Goal: Task Accomplishment & Management: Complete application form

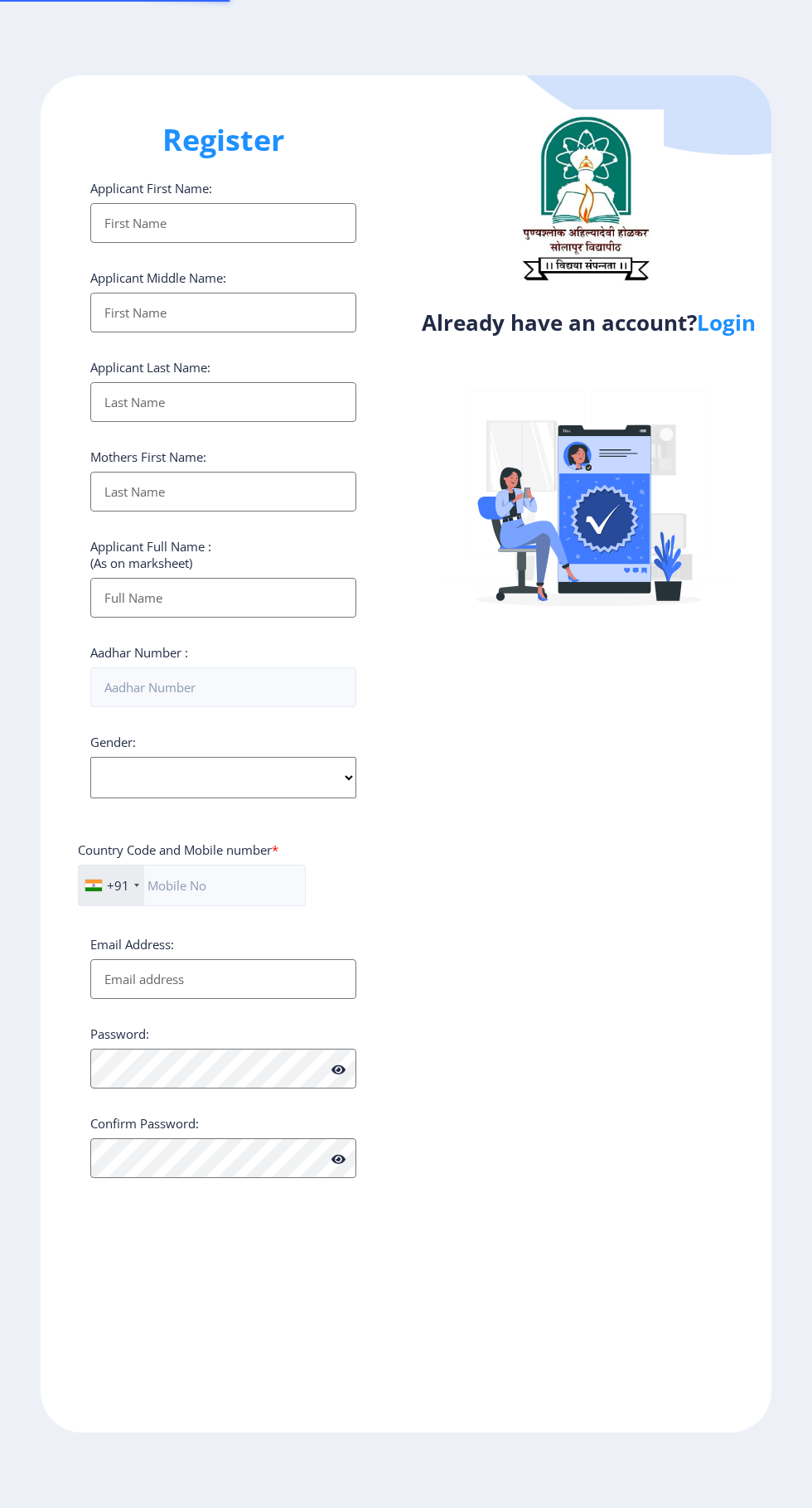
select select
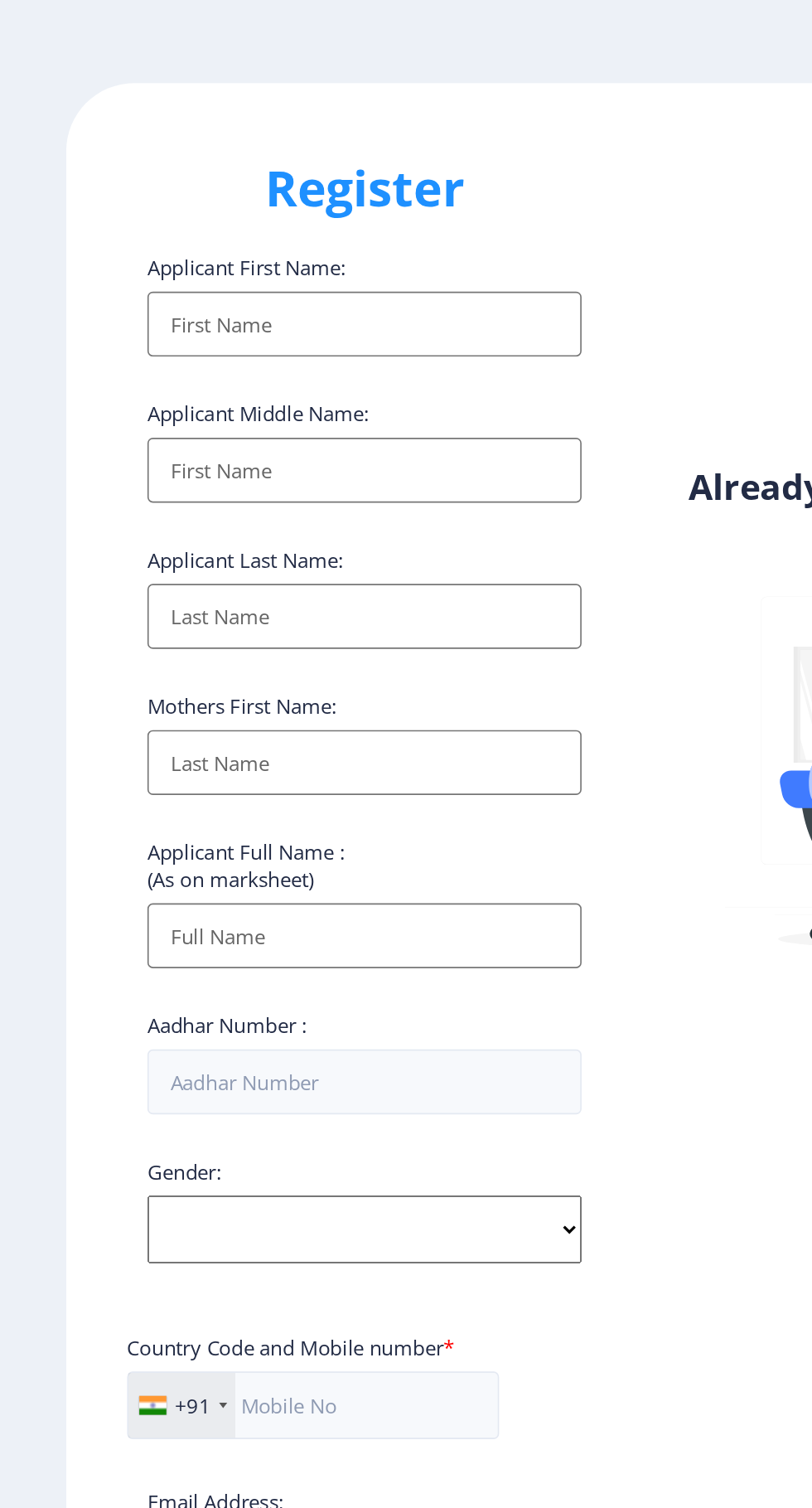
click at [214, 235] on input "Applicant First Name:" at bounding box center [223, 222] width 266 height 40
type input "A"
type input "ARCHANA"
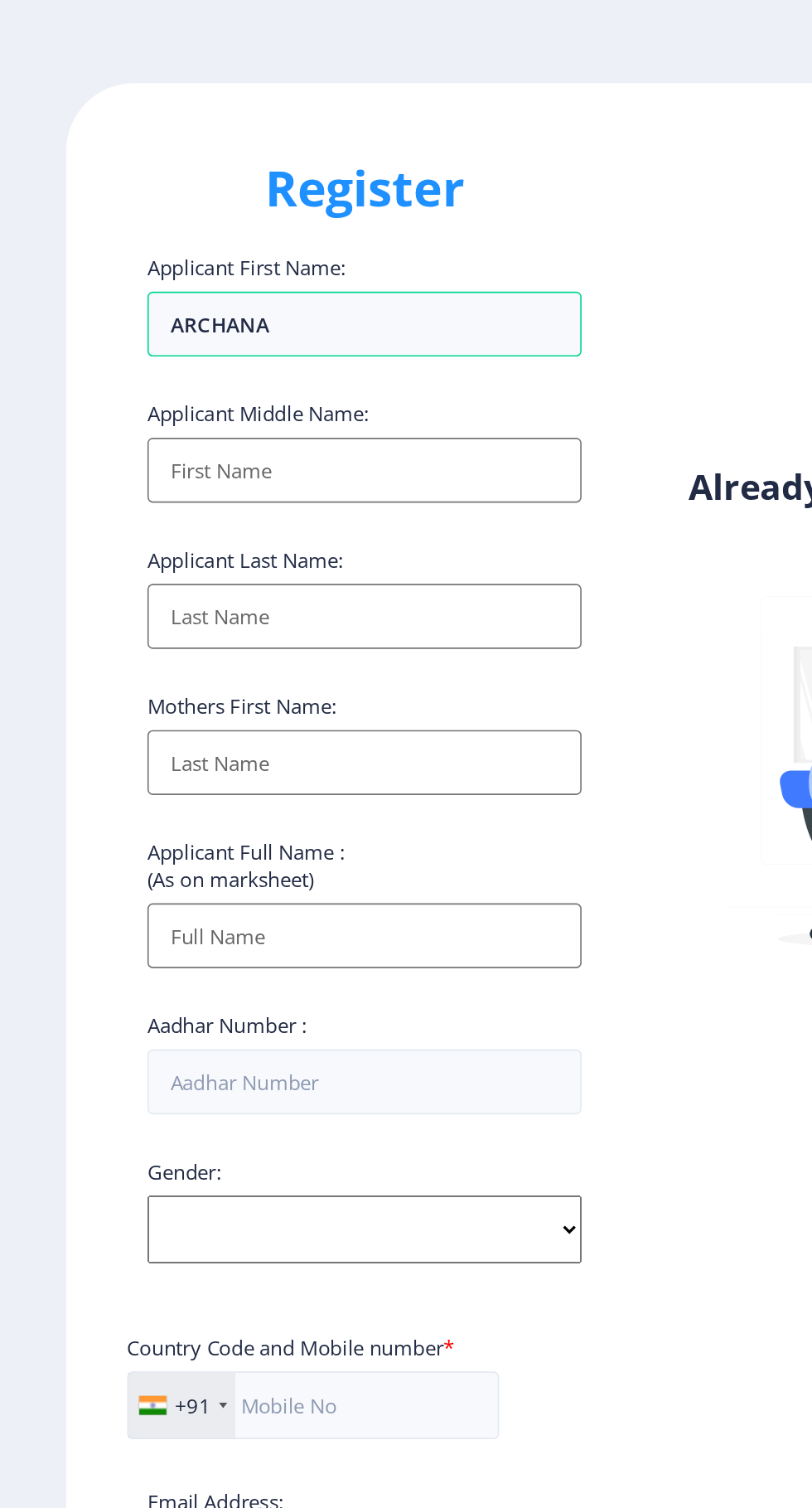
click at [219, 311] on input "Applicant First Name:" at bounding box center [223, 312] width 266 height 40
type input "[PERSON_NAME]"
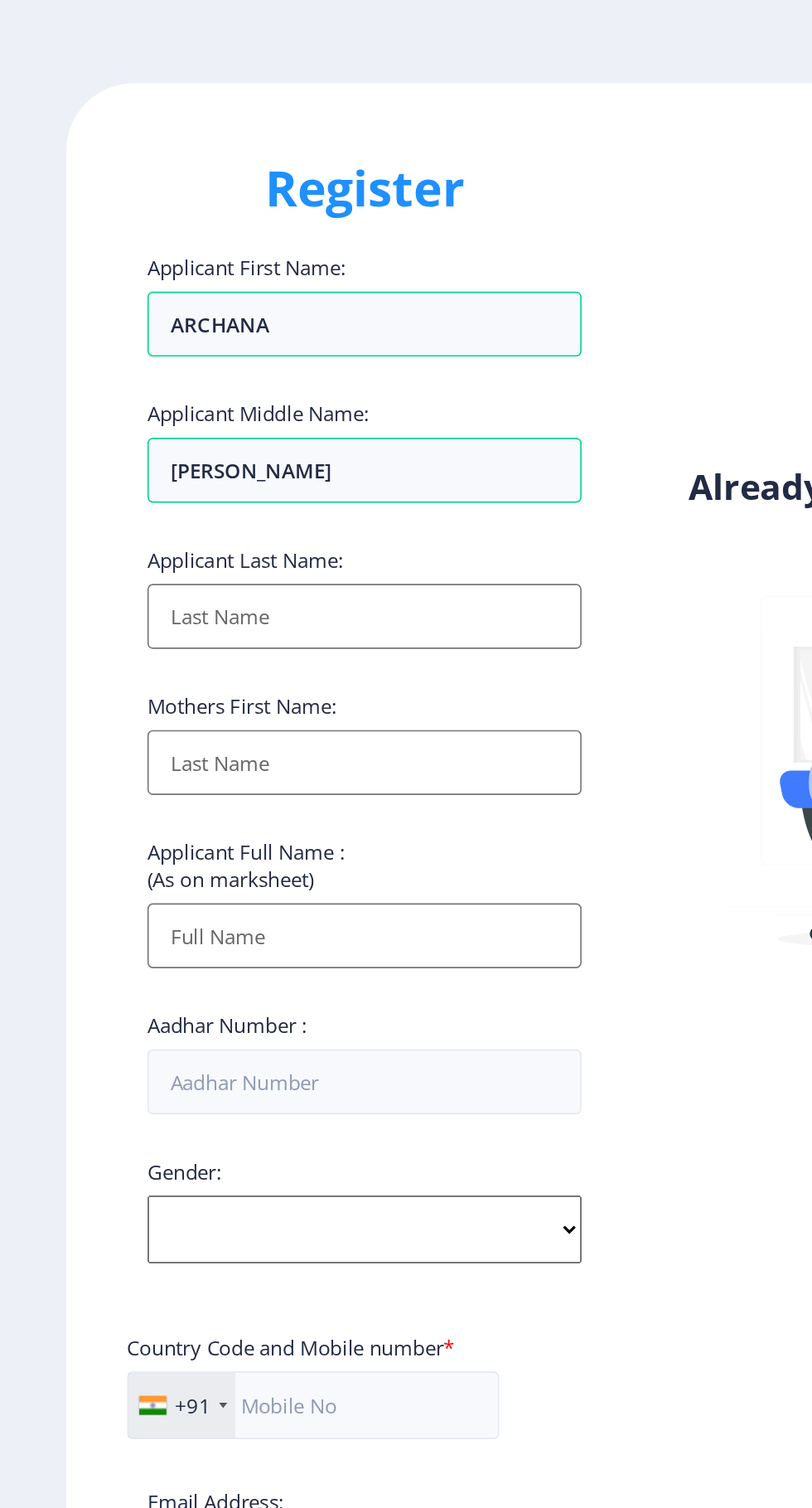
click at [187, 408] on input "Applicant First Name:" at bounding box center [223, 401] width 266 height 40
click at [202, 407] on input "Applicant First Name:" at bounding box center [223, 401] width 266 height 40
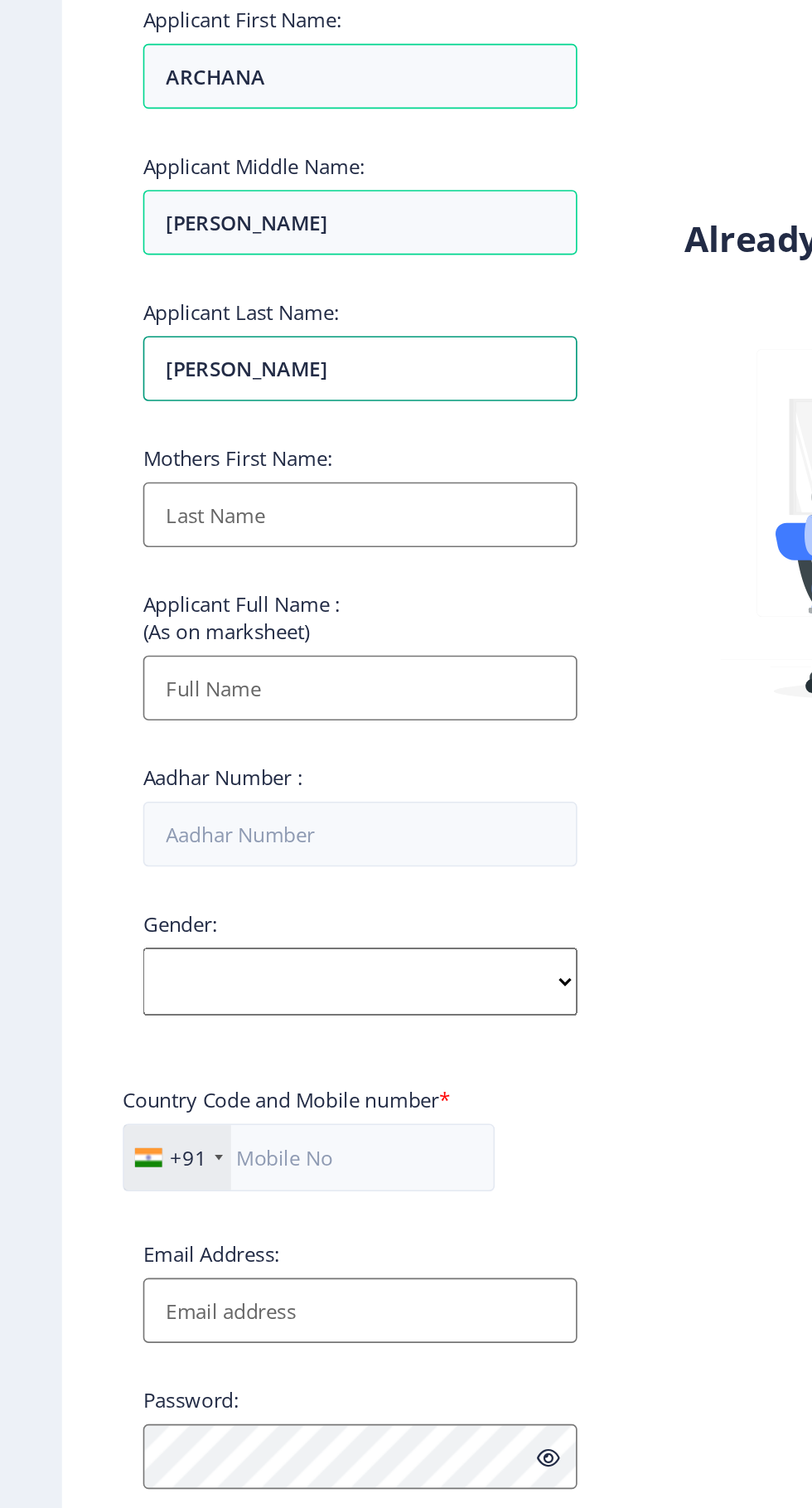
scroll to position [3, 0]
type input "[PERSON_NAME]"
click at [175, 485] on input "Applicant First Name:" at bounding box center [223, 491] width 266 height 40
type input "[PERSON_NAME]"
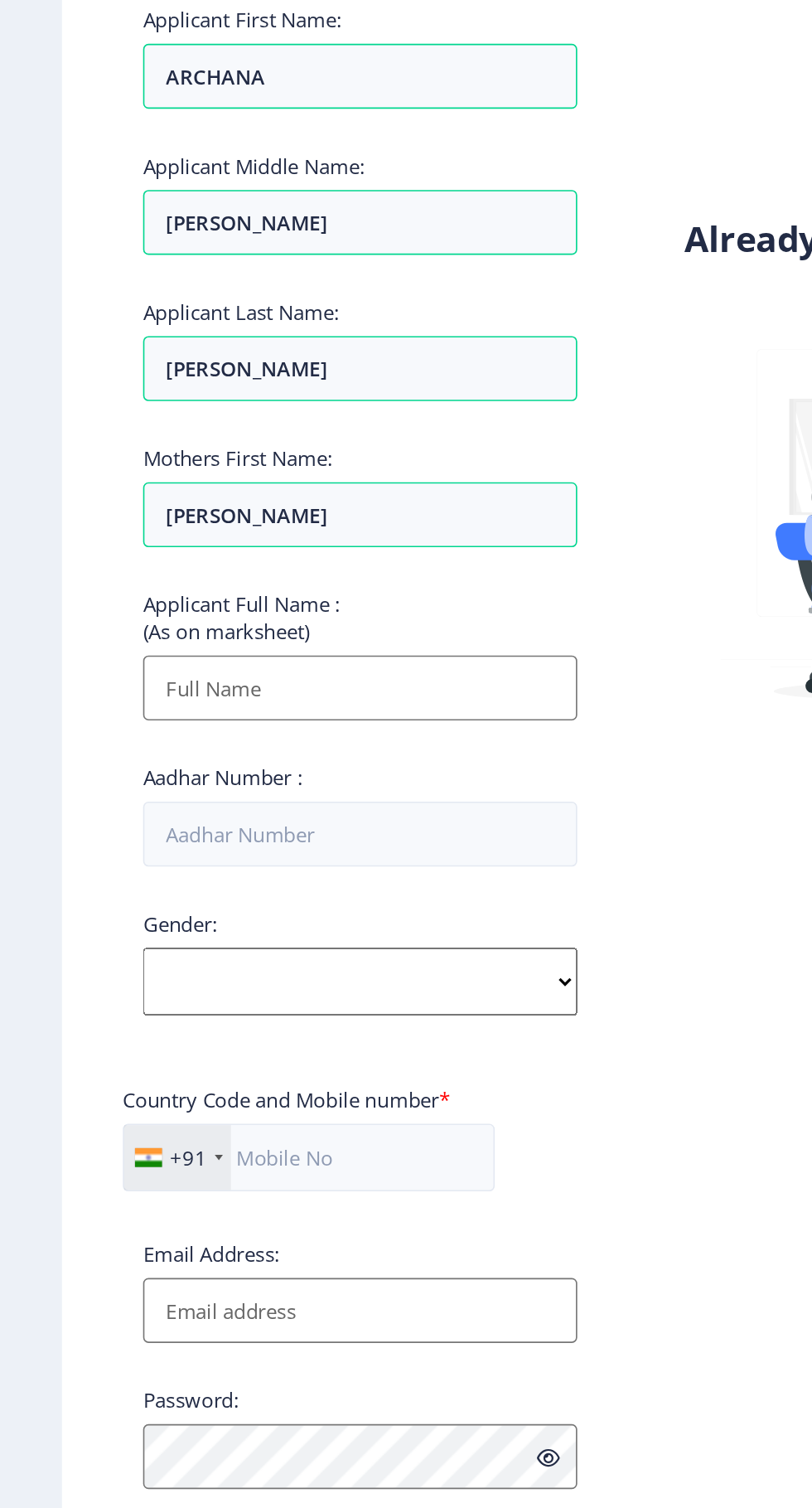
click at [188, 594] on input "Applicant First Name:" at bounding box center [223, 597] width 266 height 40
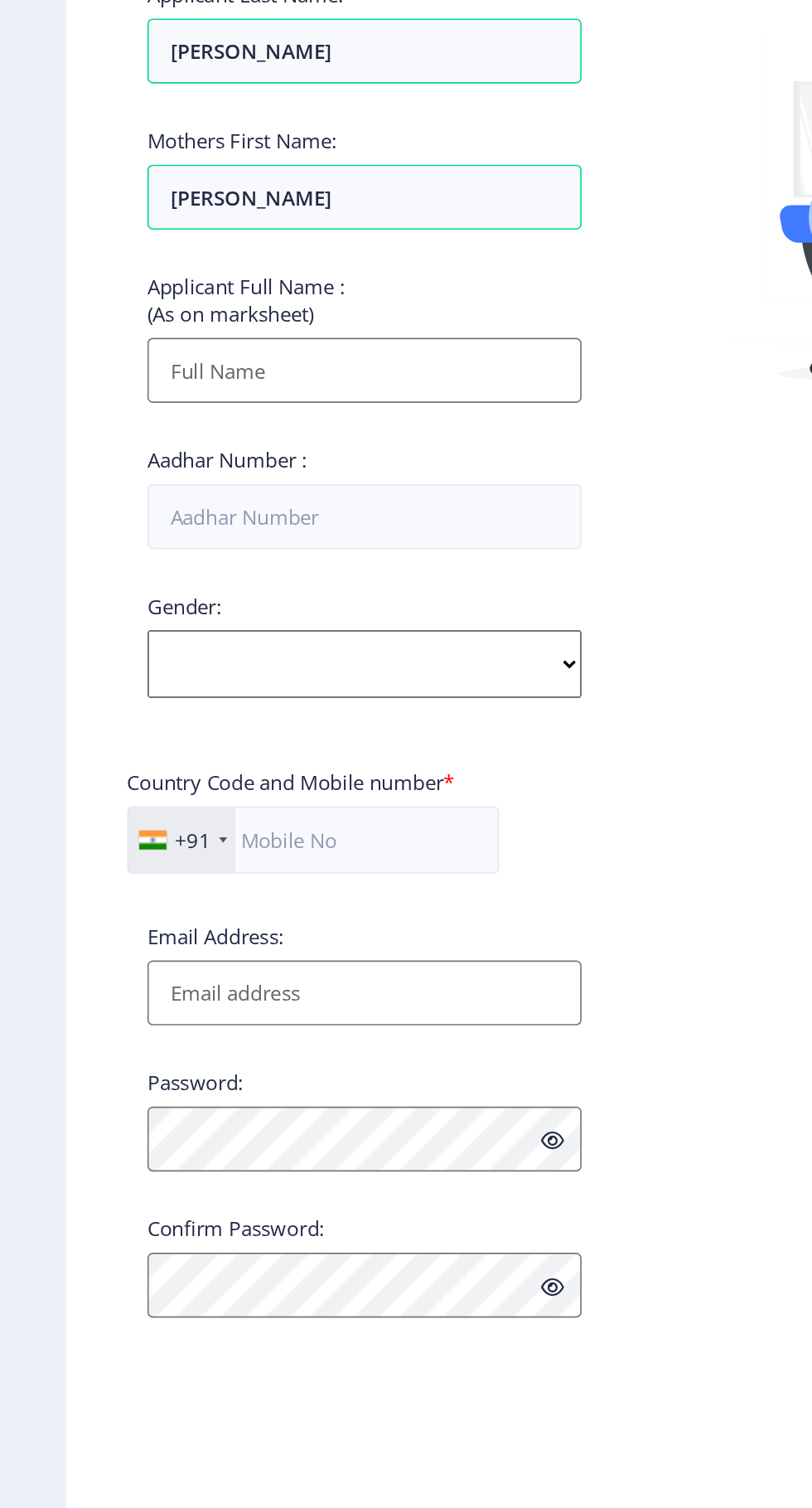
scroll to position [20, 0]
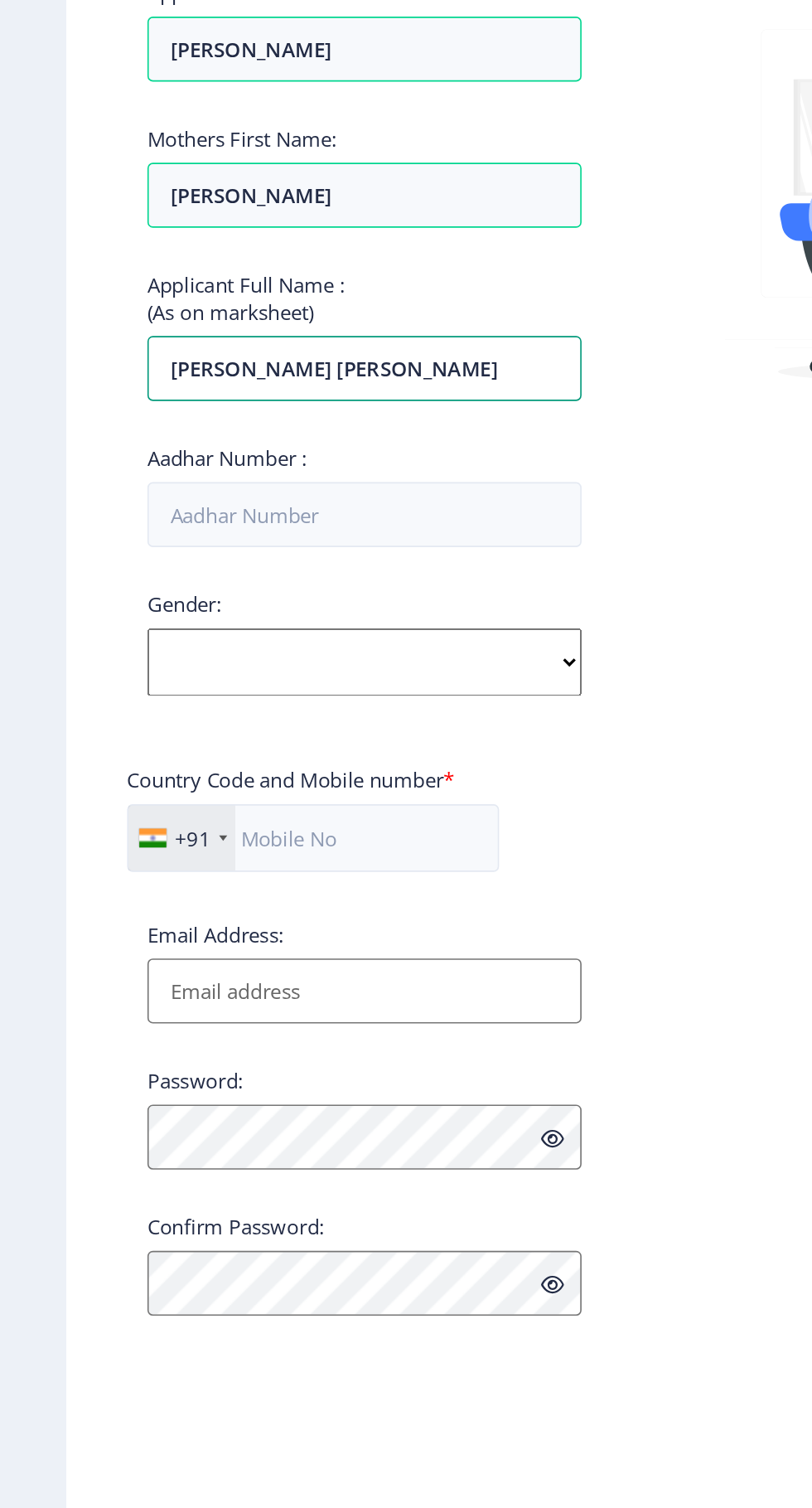
type input "[PERSON_NAME] [PERSON_NAME]"
click at [205, 667] on input "Aadhar Number :" at bounding box center [223, 687] width 266 height 40
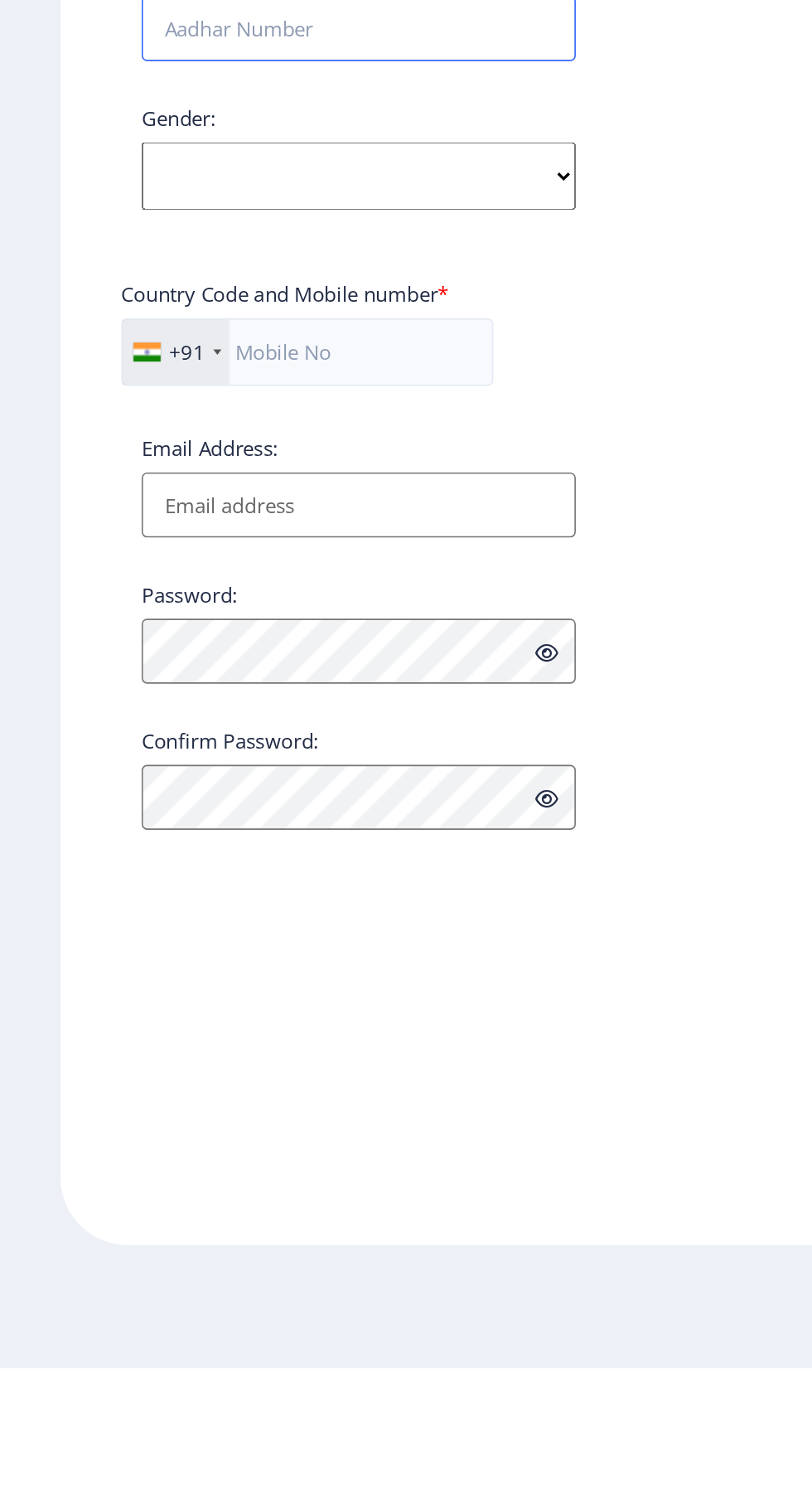
scroll to position [38, 0]
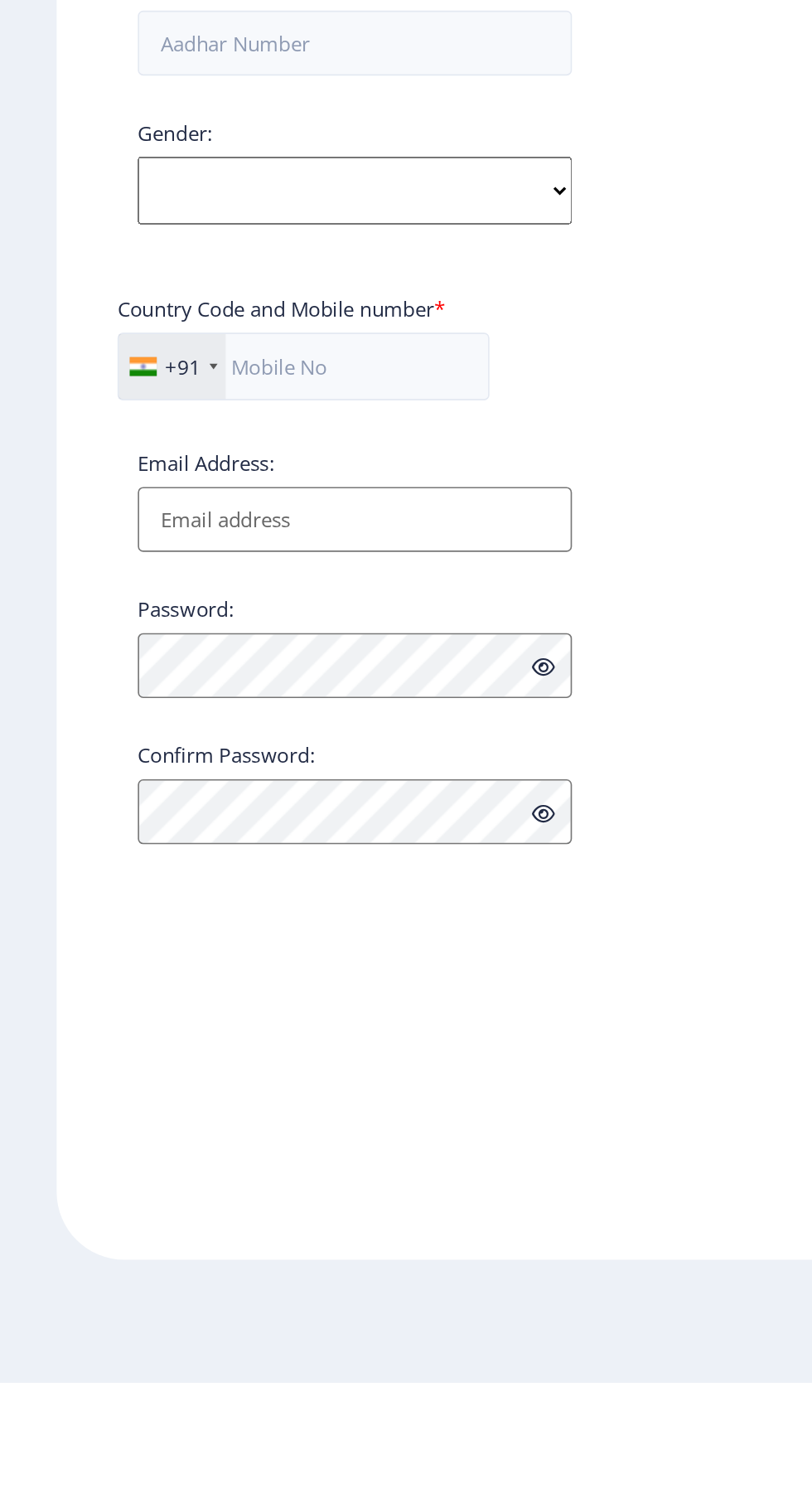
click at [312, 748] on div "Gender: Select Gender [DEMOGRAPHIC_DATA] [DEMOGRAPHIC_DATA] Other" at bounding box center [223, 766] width 266 height 64
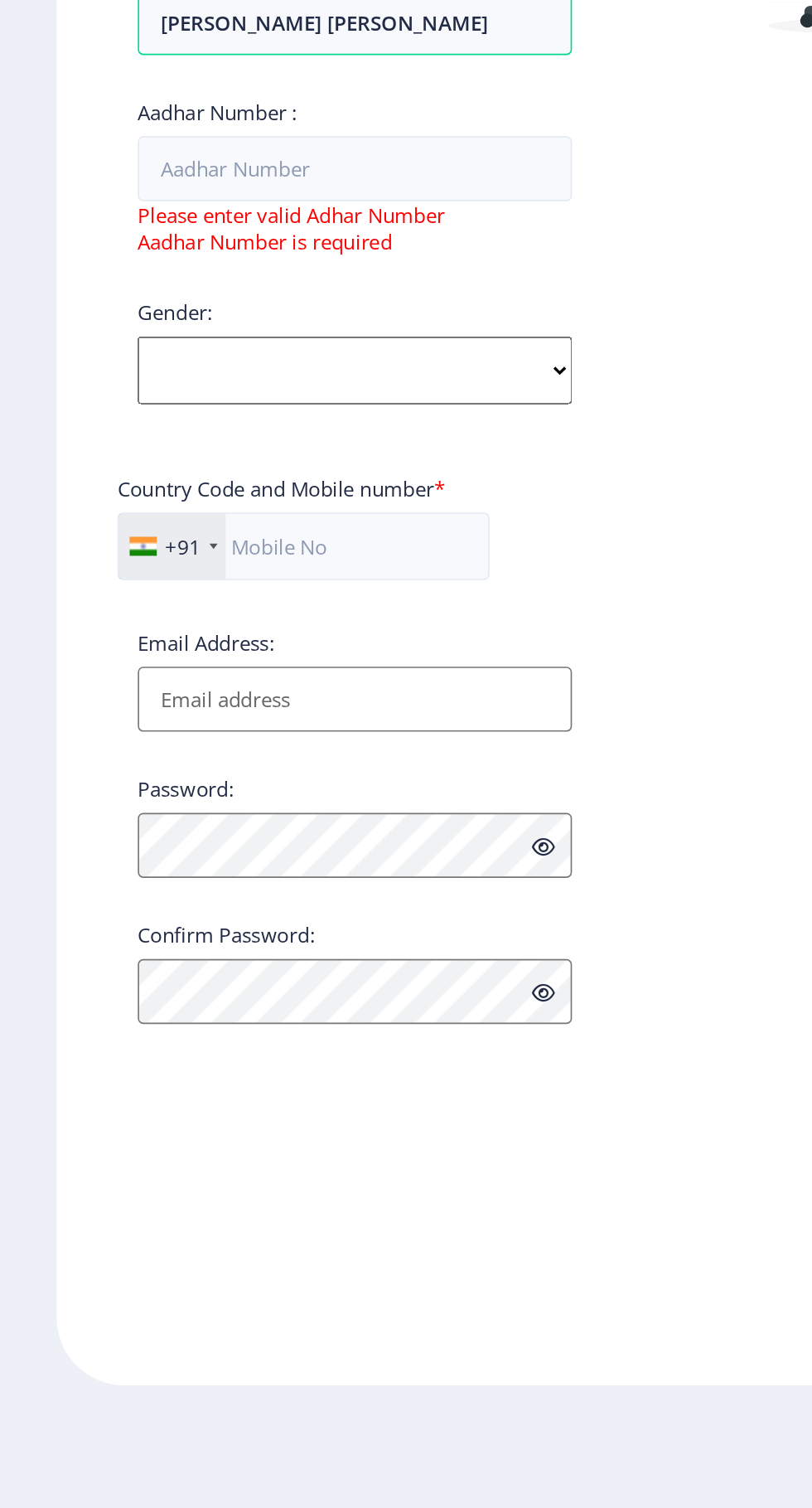
select select "[DEMOGRAPHIC_DATA]"
click at [90, 790] on select "Select Gender [DEMOGRAPHIC_DATA] [DEMOGRAPHIC_DATA] Other" at bounding box center [223, 810] width 266 height 42
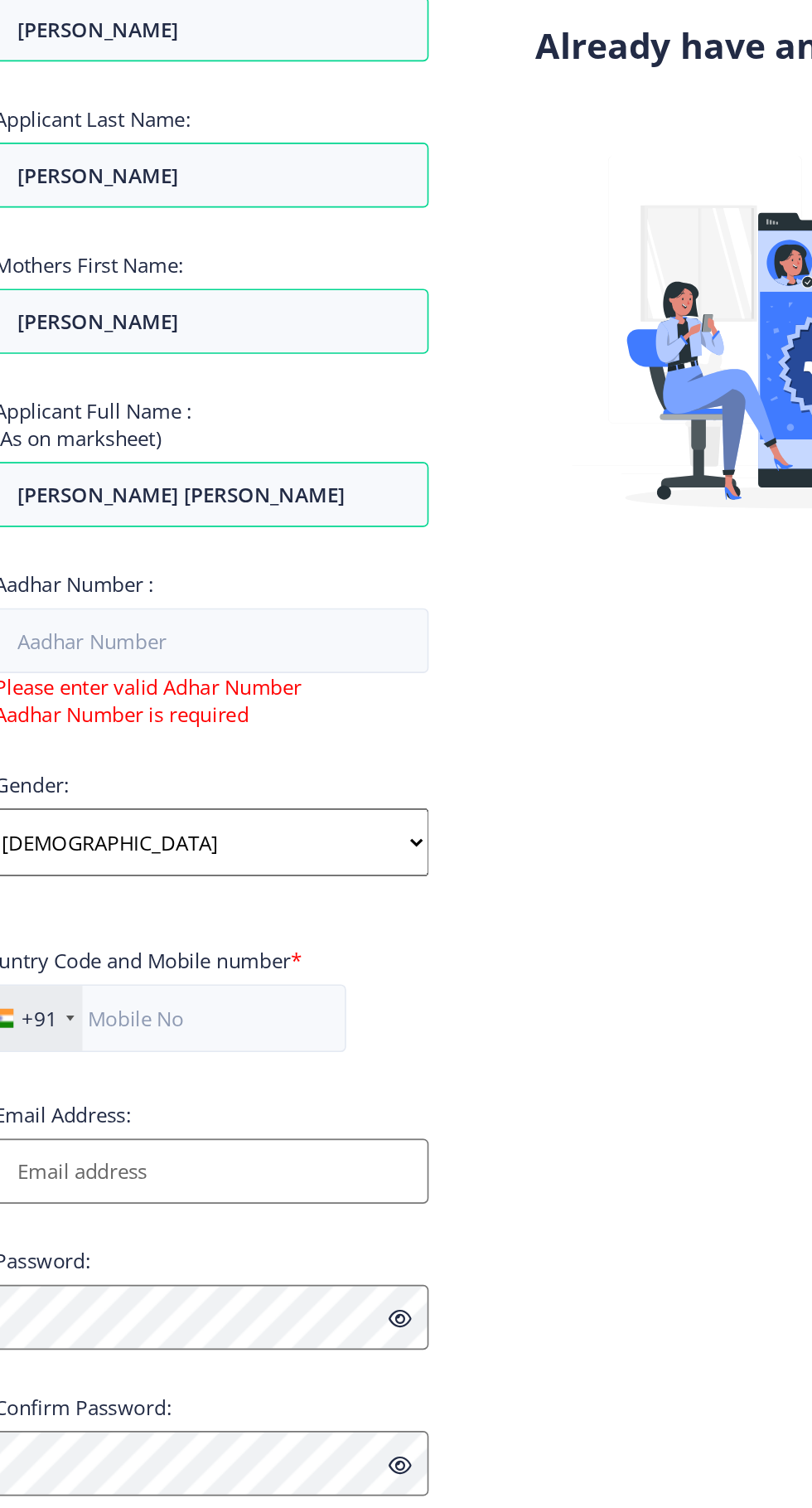
scroll to position [0, 0]
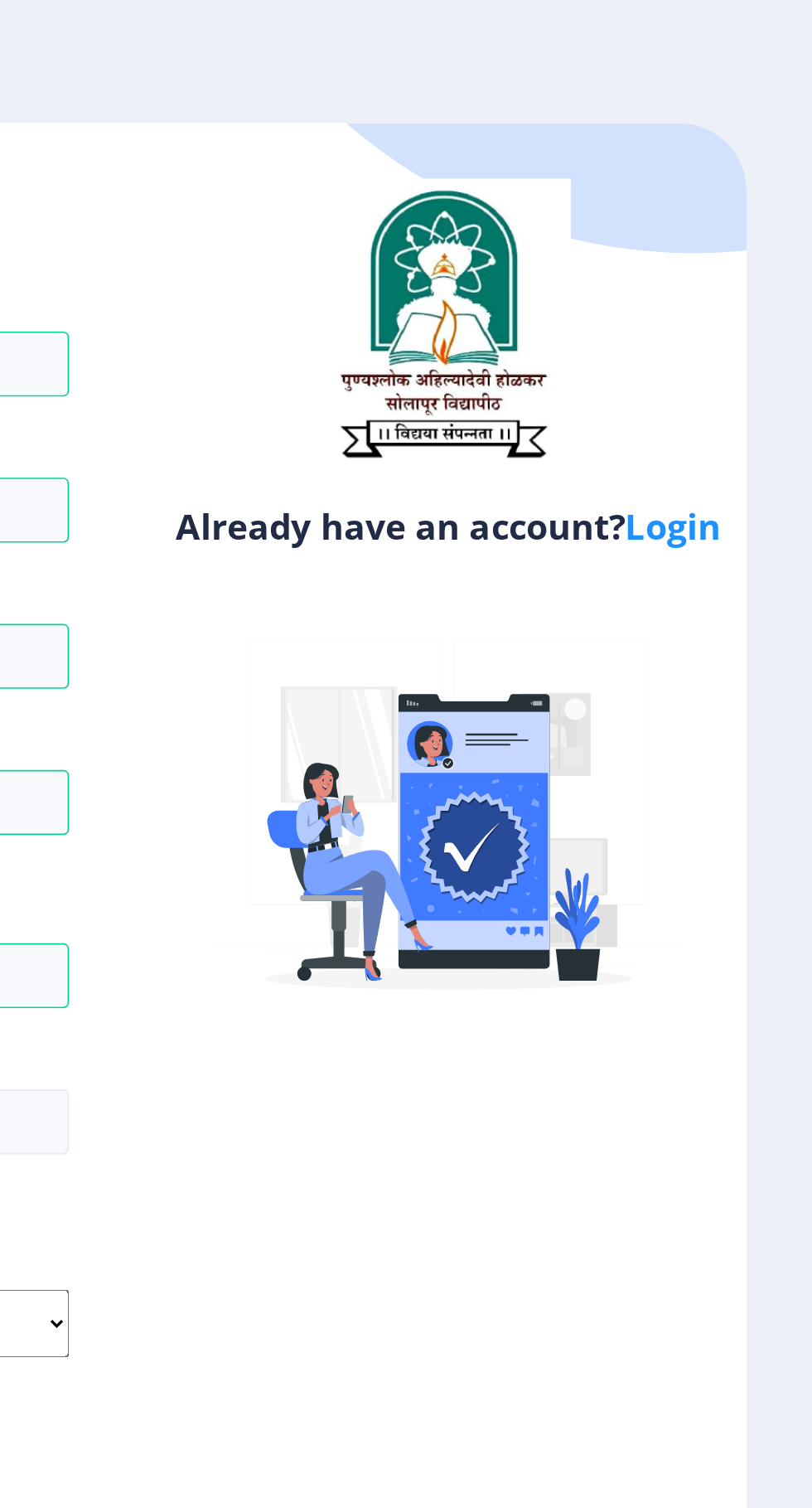
click at [736, 332] on link "Login" at bounding box center [726, 322] width 59 height 30
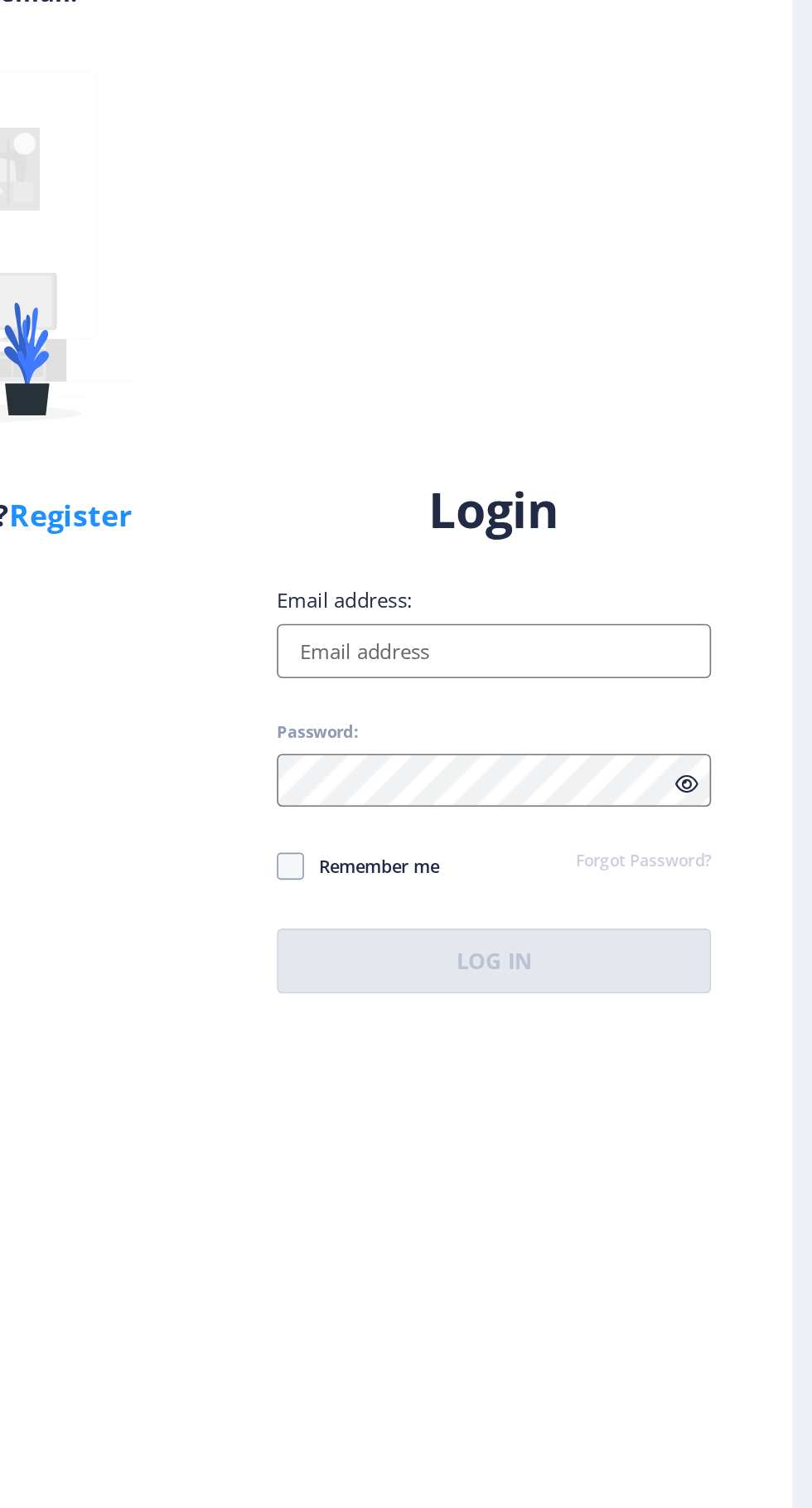
click at [553, 705] on input "Email address:" at bounding box center [589, 688] width 266 height 33
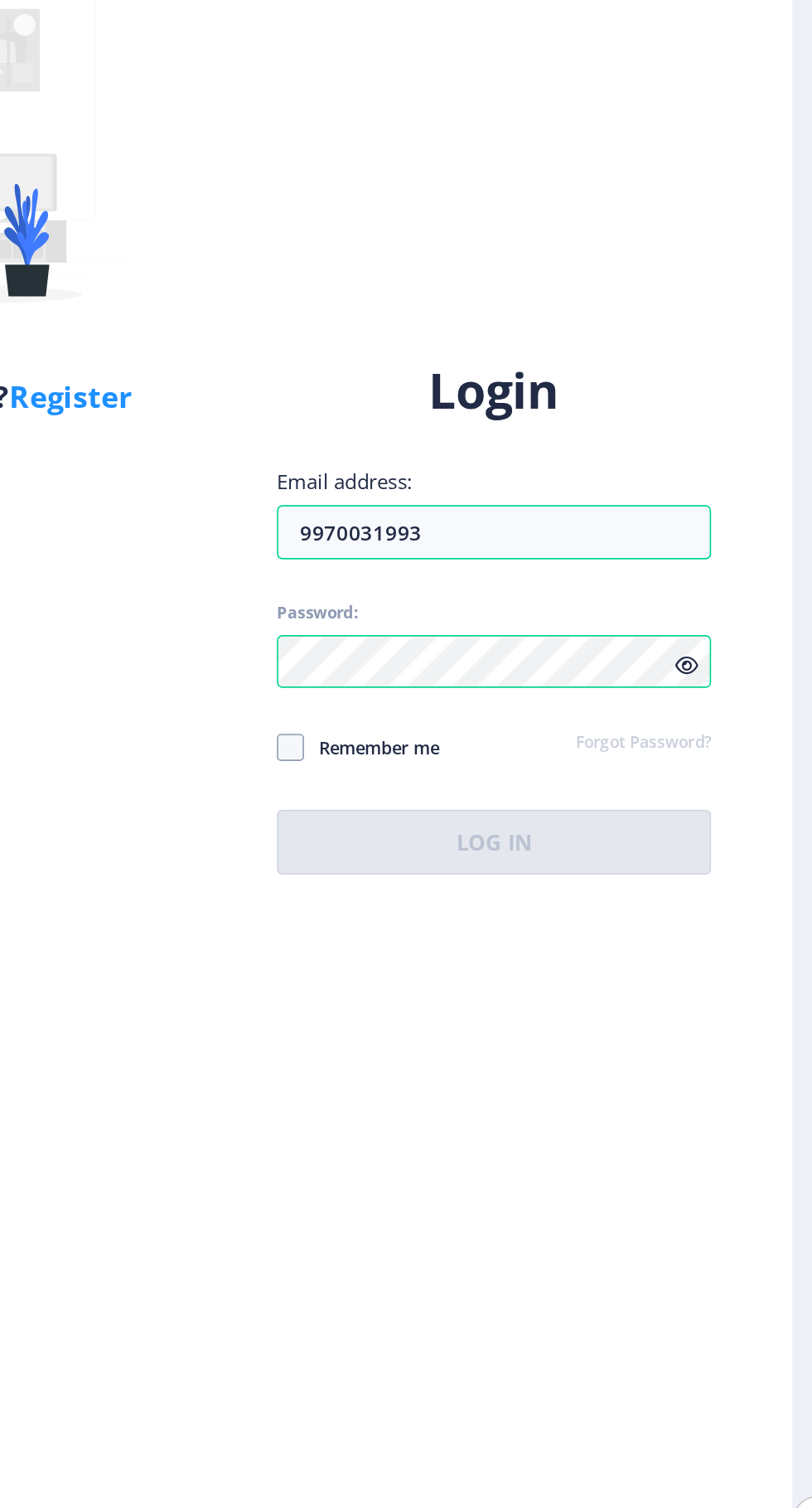
click at [706, 828] on div "Login Email address: 9970031993 Password: Remember me Forgot Password? Log In" at bounding box center [589, 741] width 266 height 316
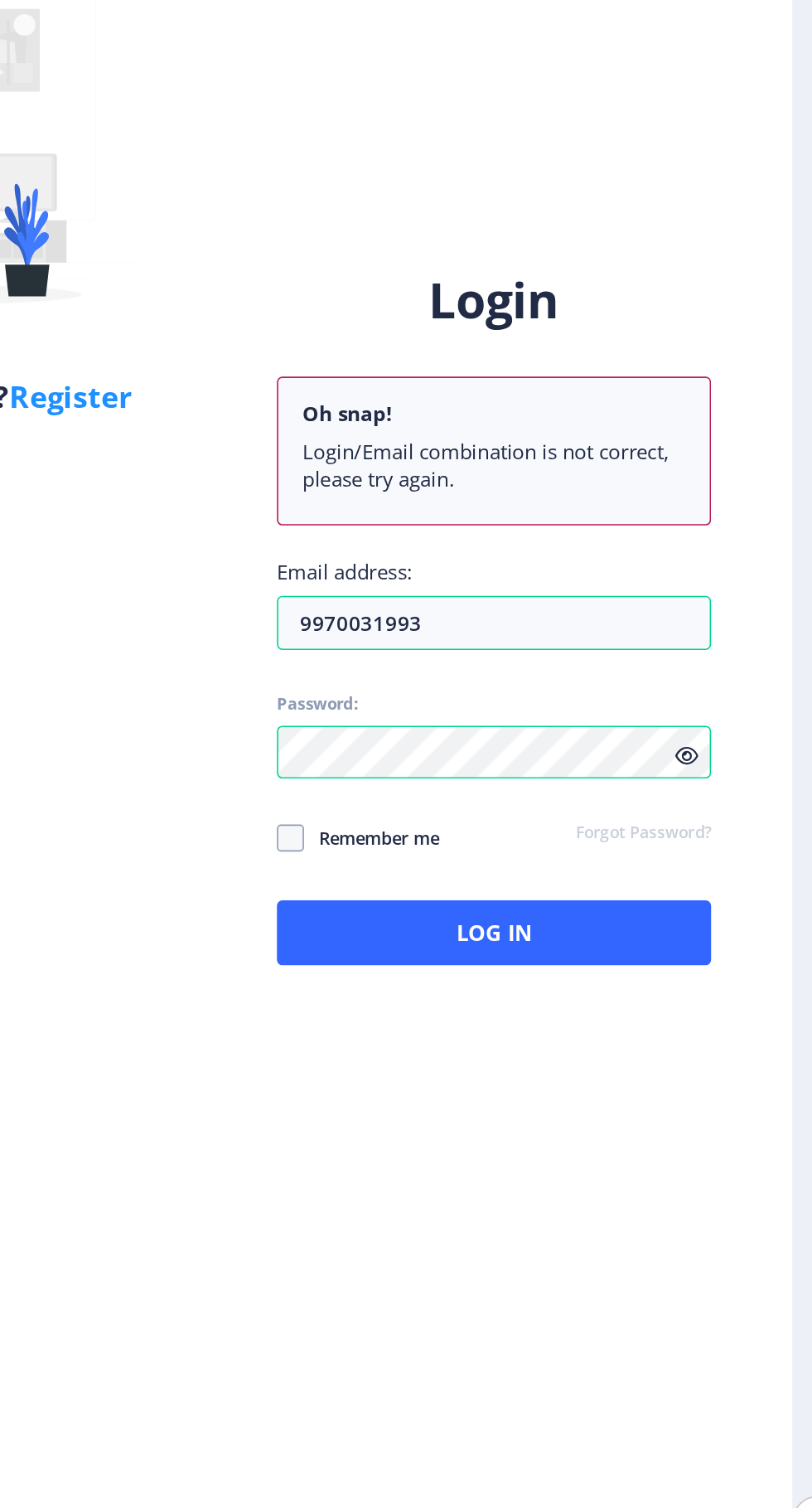
click at [706, 832] on icon at bounding box center [706, 826] width 14 height 13
click at [585, 761] on input "9970031993" at bounding box center [589, 744] width 266 height 33
type input "9"
type input "[DOMAIN_NAME][EMAIL_ADDRESS][DOMAIN_NAME]"
click at [465, 884] on span at bounding box center [464, 877] width 17 height 17
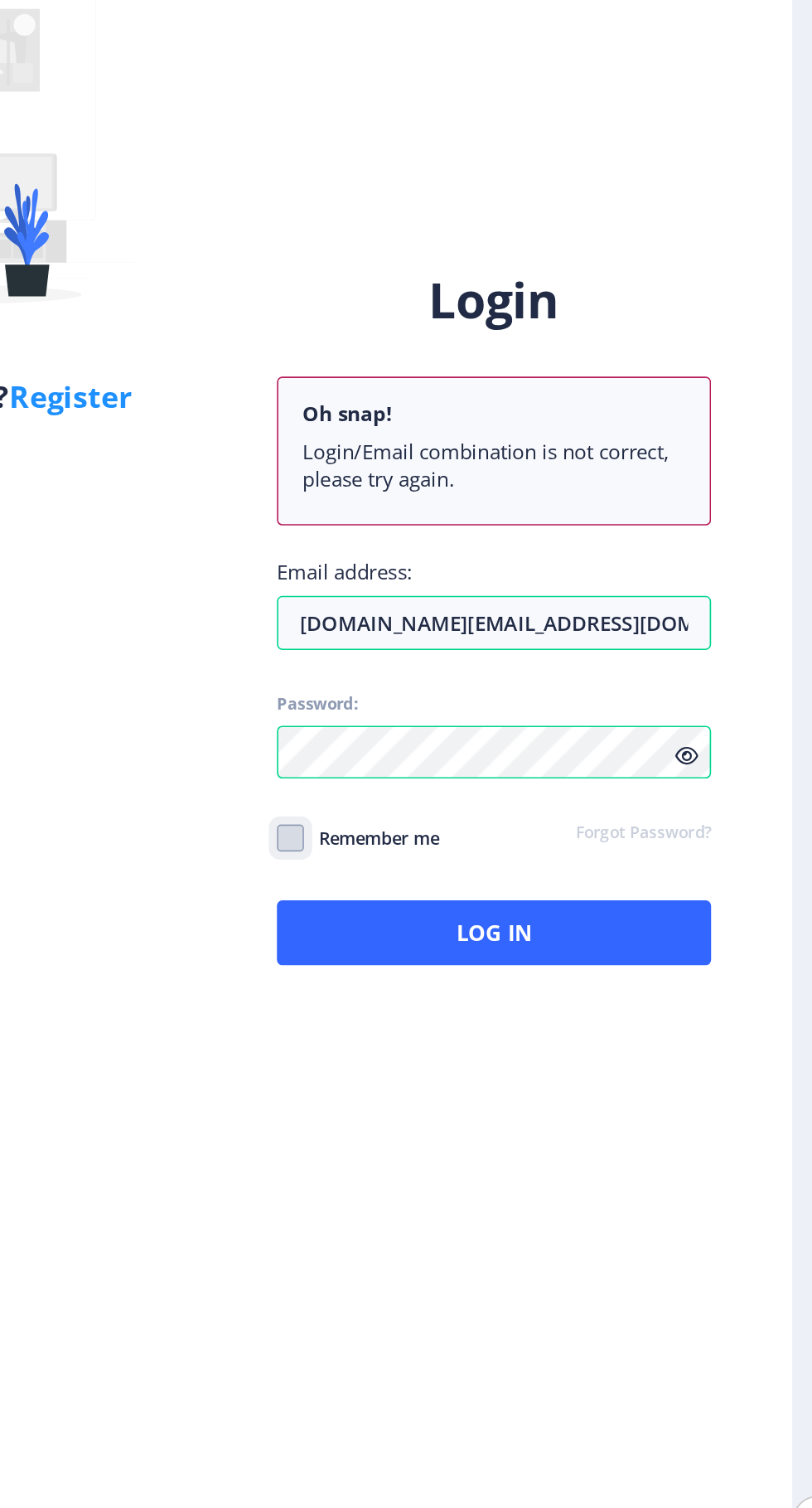
click at [456, 877] on input "Remember me" at bounding box center [456, 877] width 1 height 1
checkbox input "true"
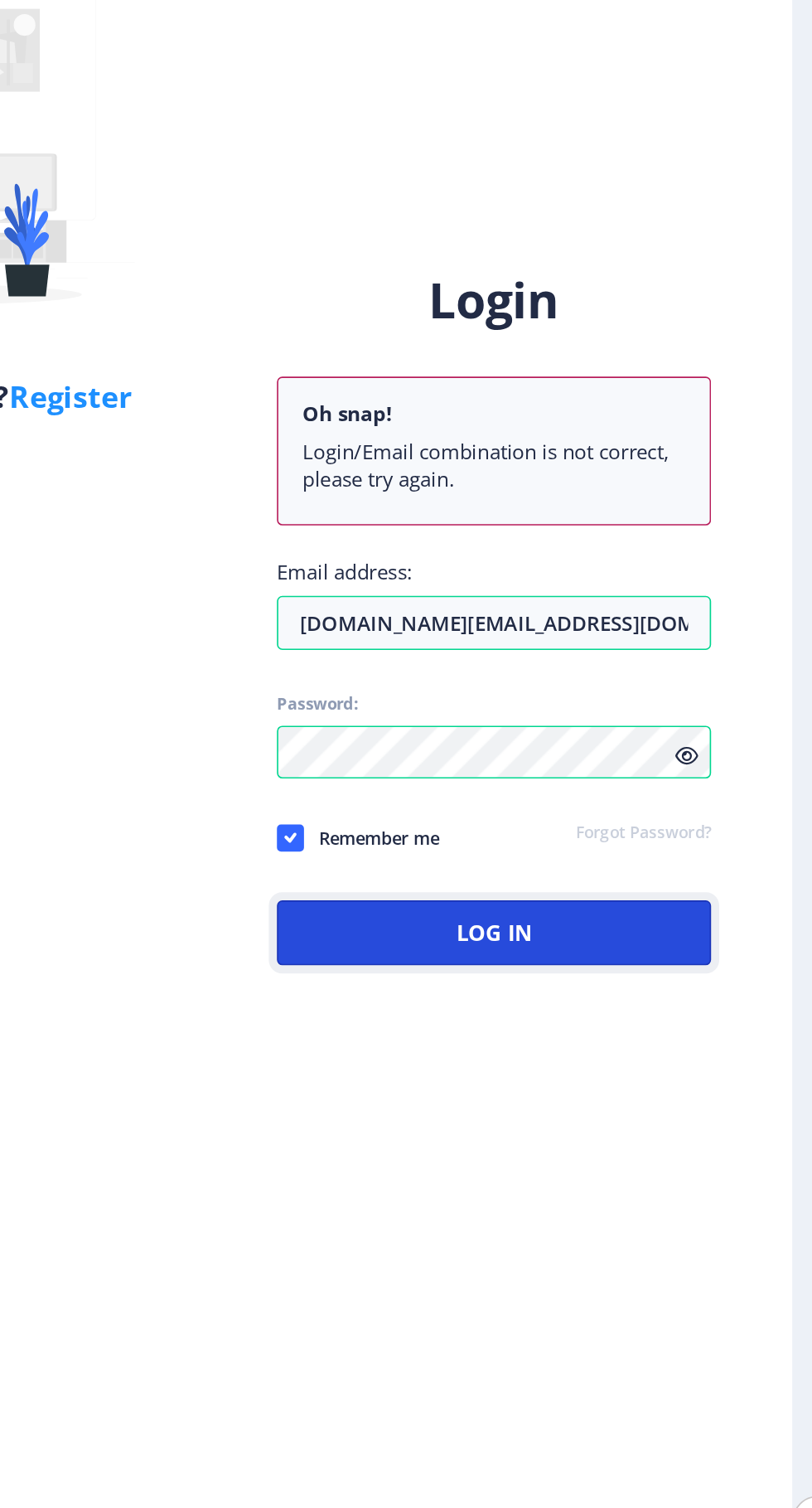
click at [619, 954] on button "Log In" at bounding box center [589, 933] width 266 height 40
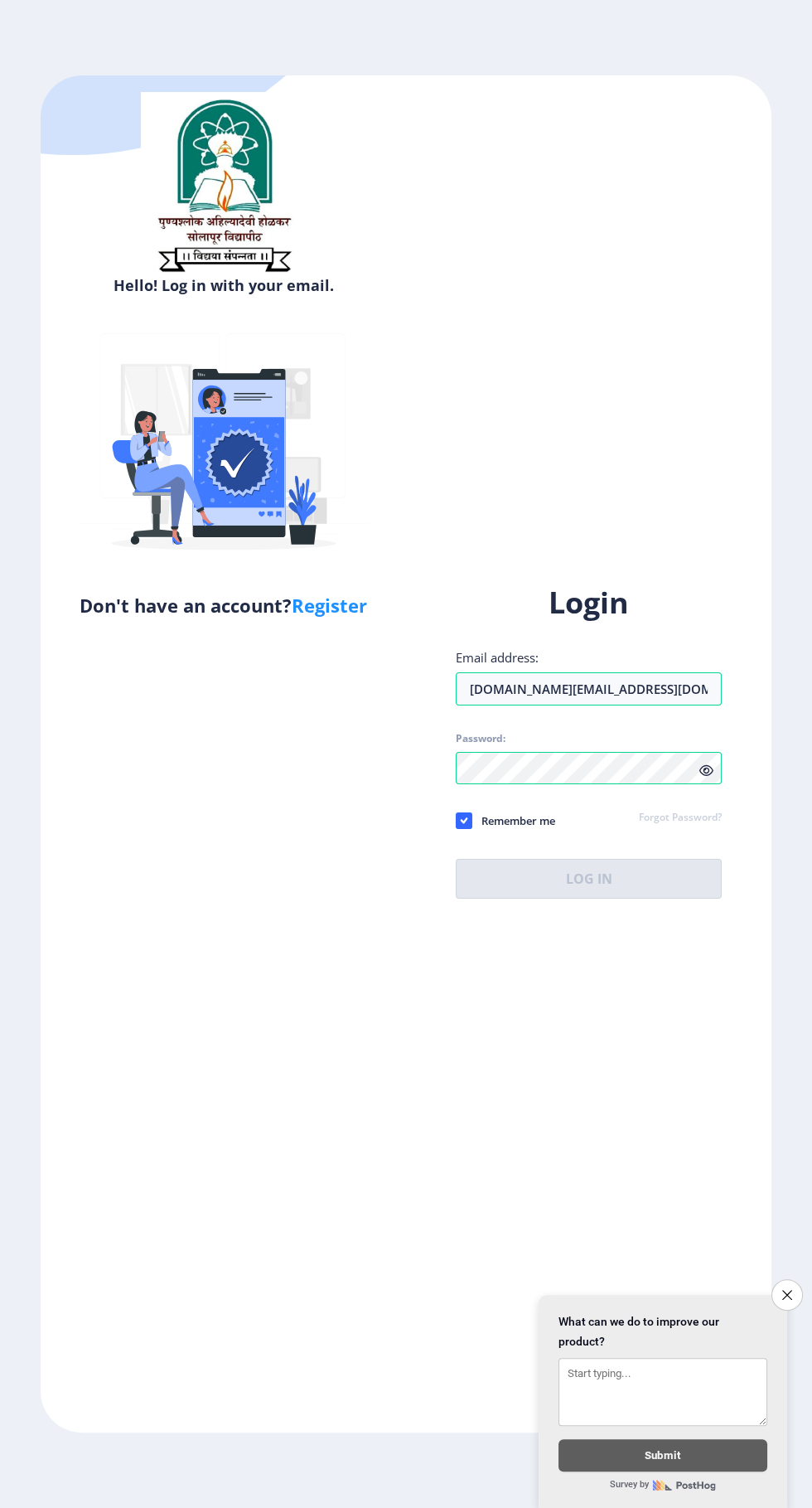
click at [786, 1291] on icon "Close survey" at bounding box center [787, 1295] width 10 height 10
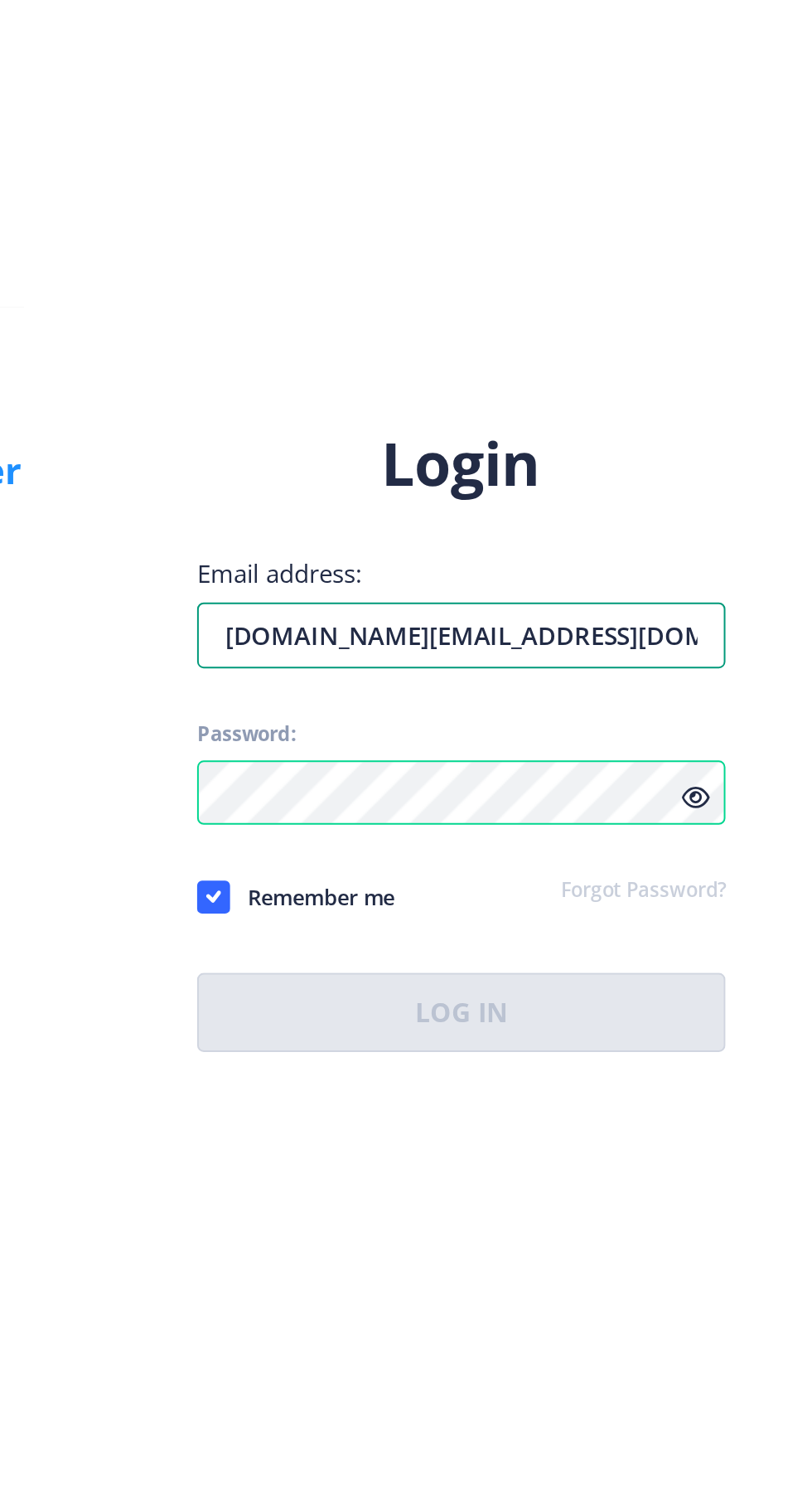
click at [629, 705] on input "[DOMAIN_NAME][EMAIL_ADDRESS][DOMAIN_NAME]" at bounding box center [589, 688] width 266 height 33
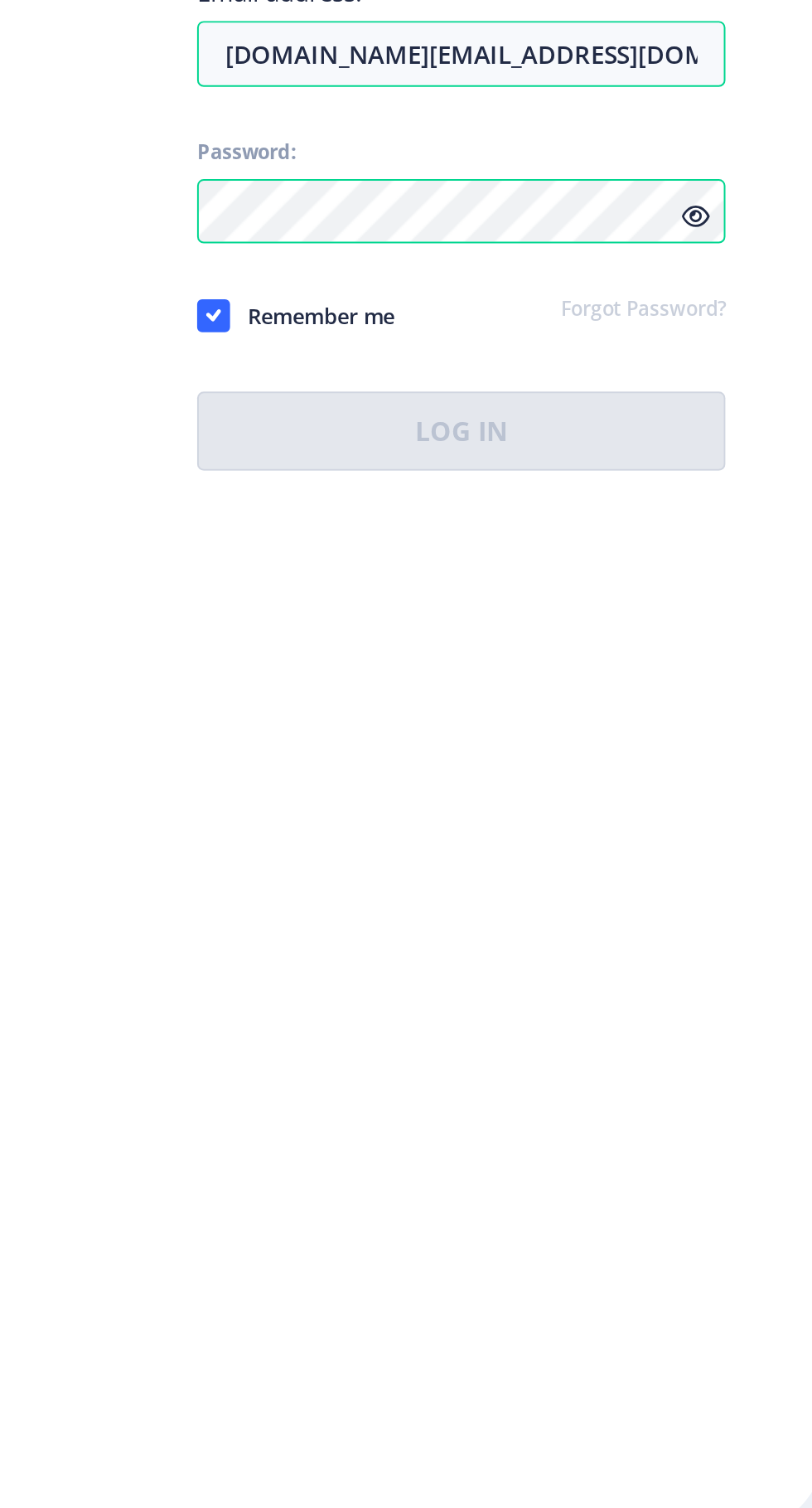
click at [607, 899] on div "Login Email address: [DOMAIN_NAME][EMAIL_ADDRESS][DOMAIN_NAME] Password: Rememb…" at bounding box center [589, 741] width 266 height 316
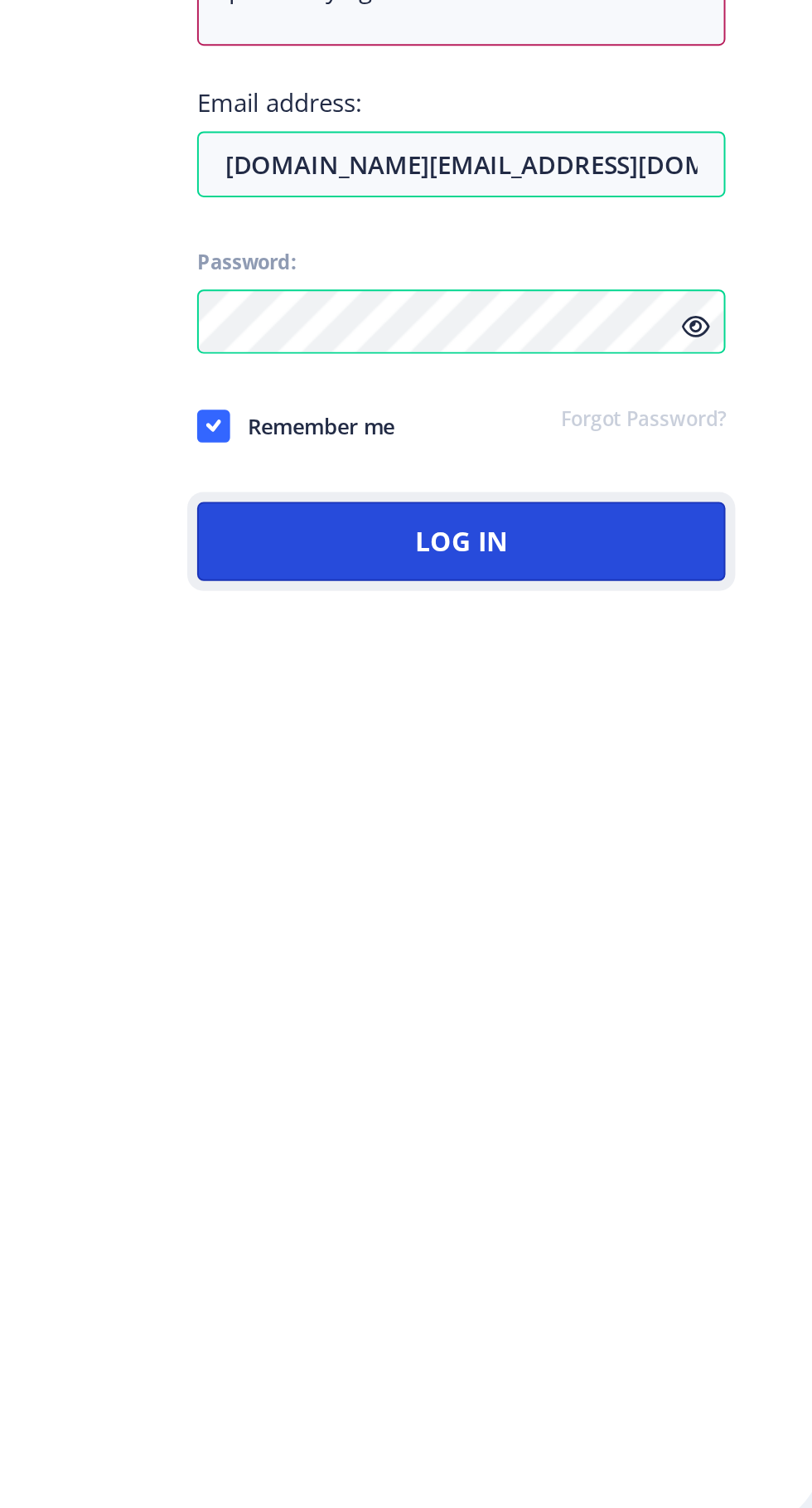
click at [591, 954] on button "Log In" at bounding box center [589, 933] width 266 height 40
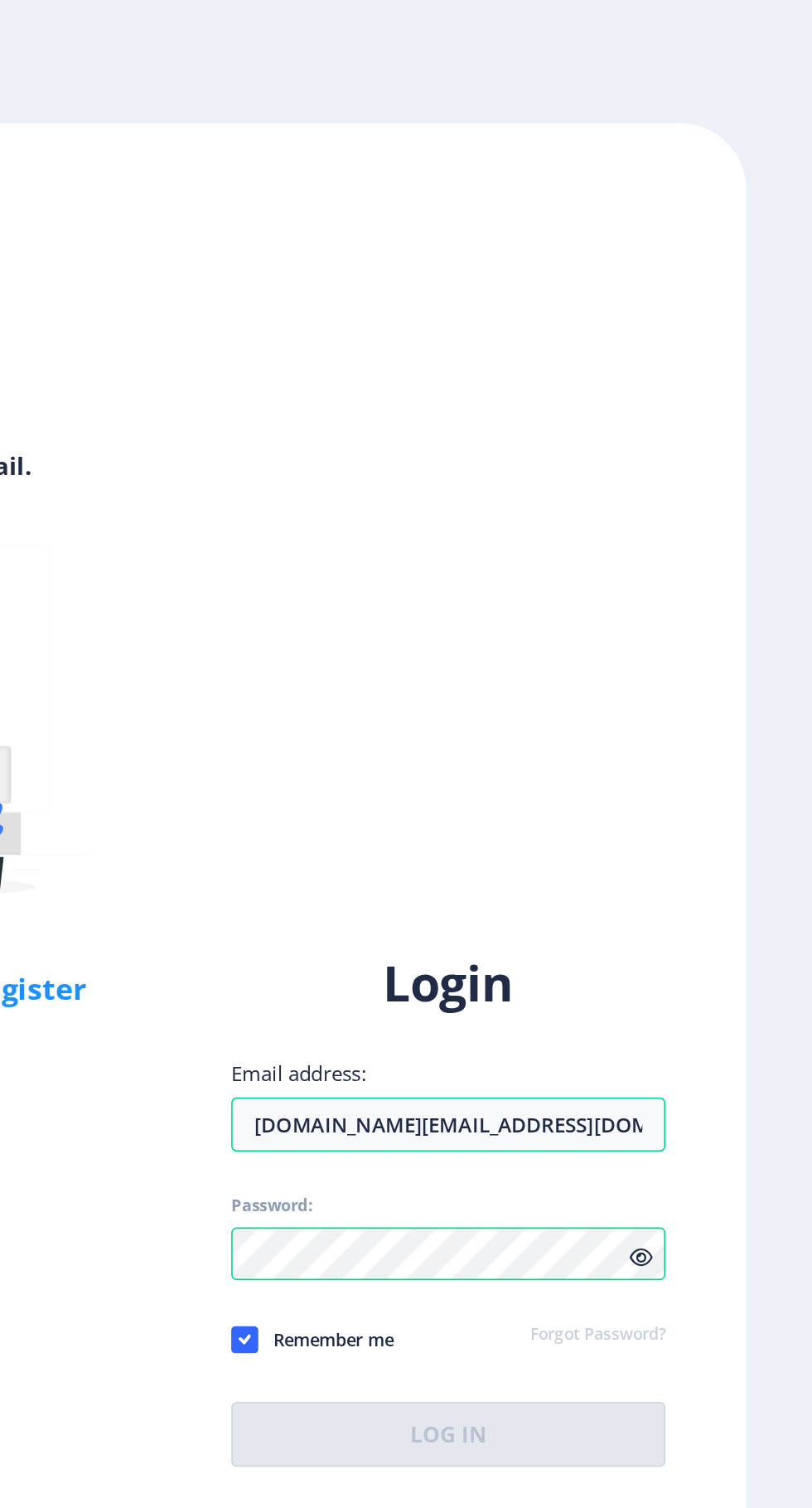
select select
